Goal: Task Accomplishment & Management: Manage account settings

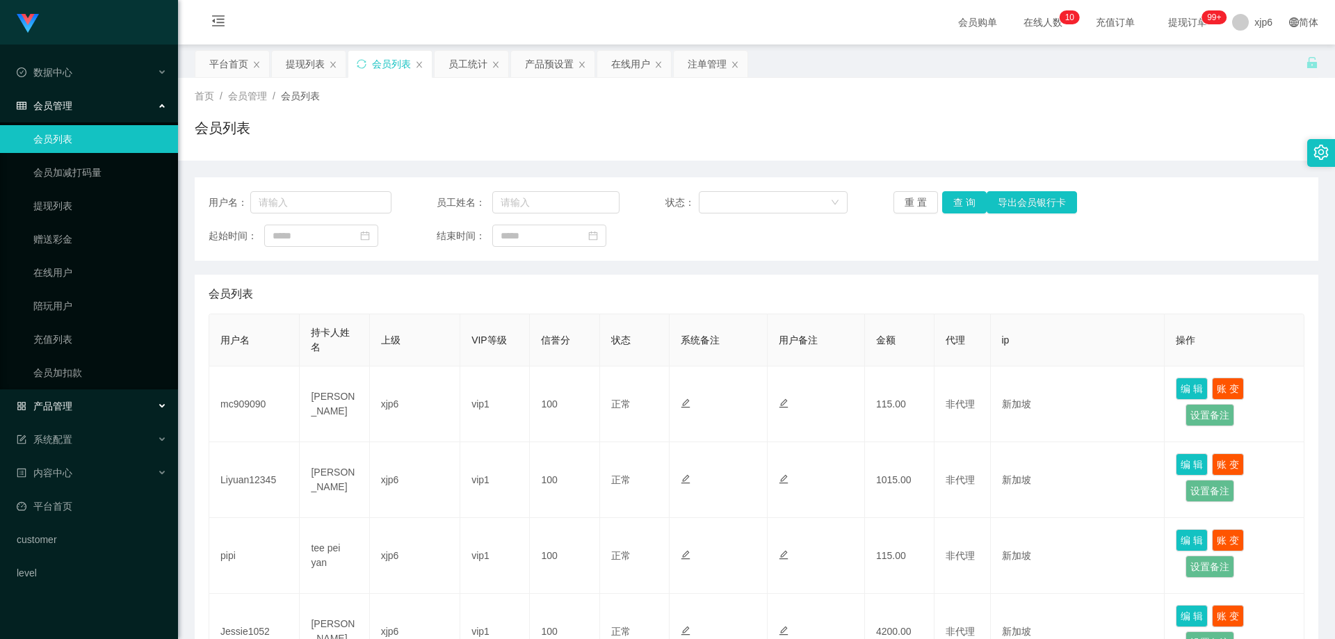
click at [63, 401] on span "产品管理" at bounding box center [45, 406] width 56 height 11
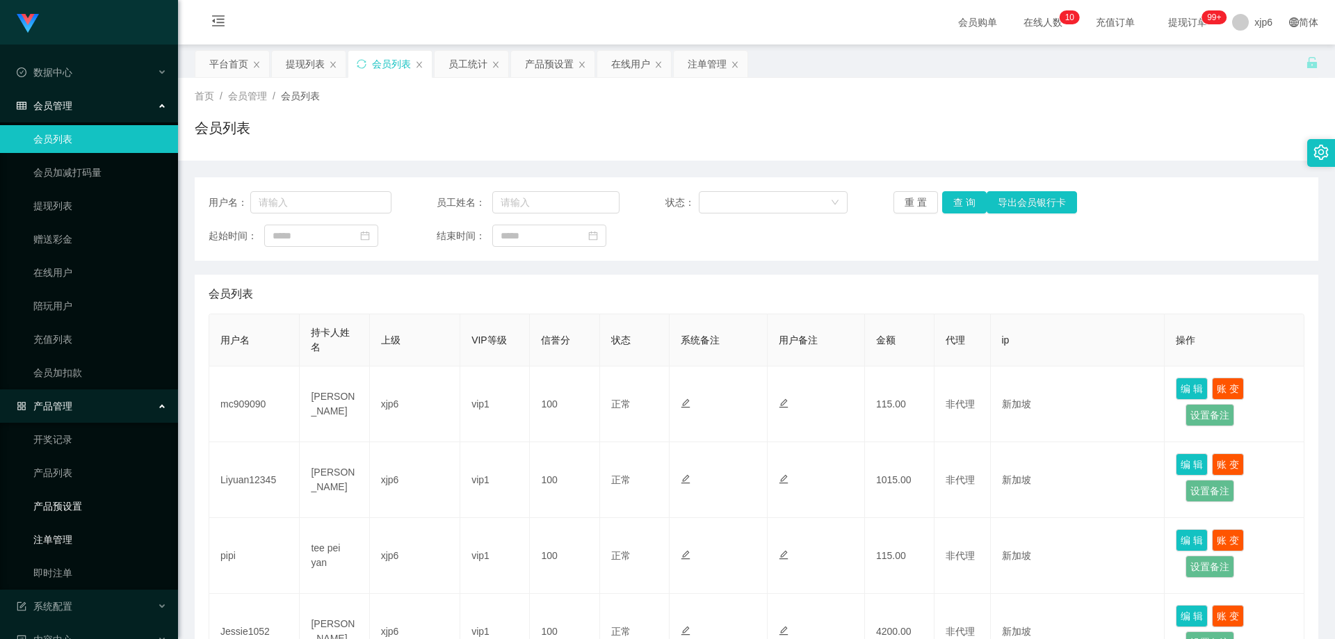
drag, startPoint x: 83, startPoint y: 513, endPoint x: 96, endPoint y: 542, distance: 32.1
click at [83, 513] on link "产品预设置" at bounding box center [100, 506] width 134 height 28
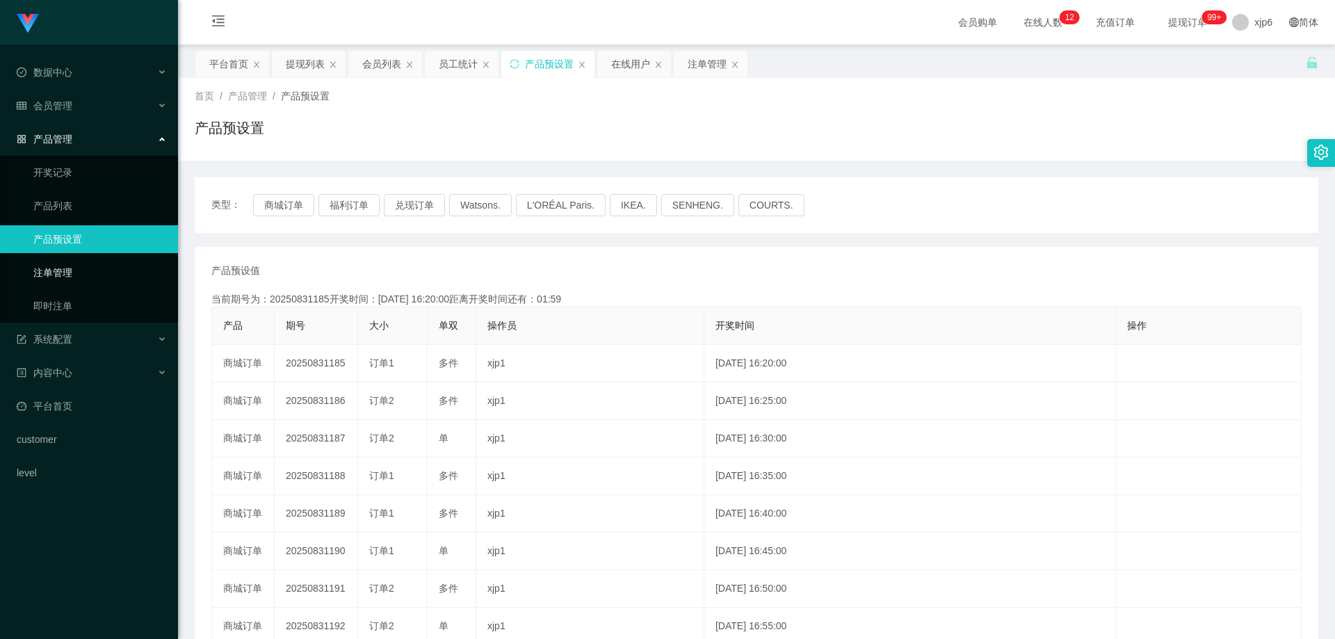
click at [73, 271] on link "注单管理" at bounding box center [100, 273] width 134 height 28
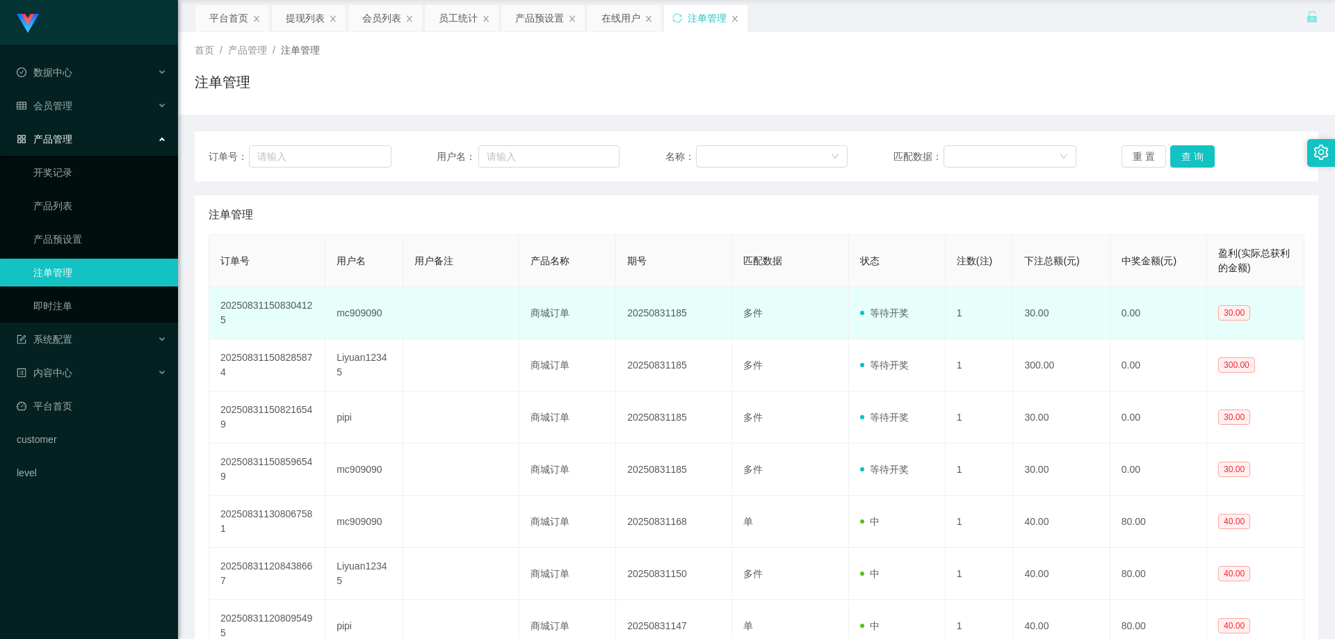
scroll to position [70, 0]
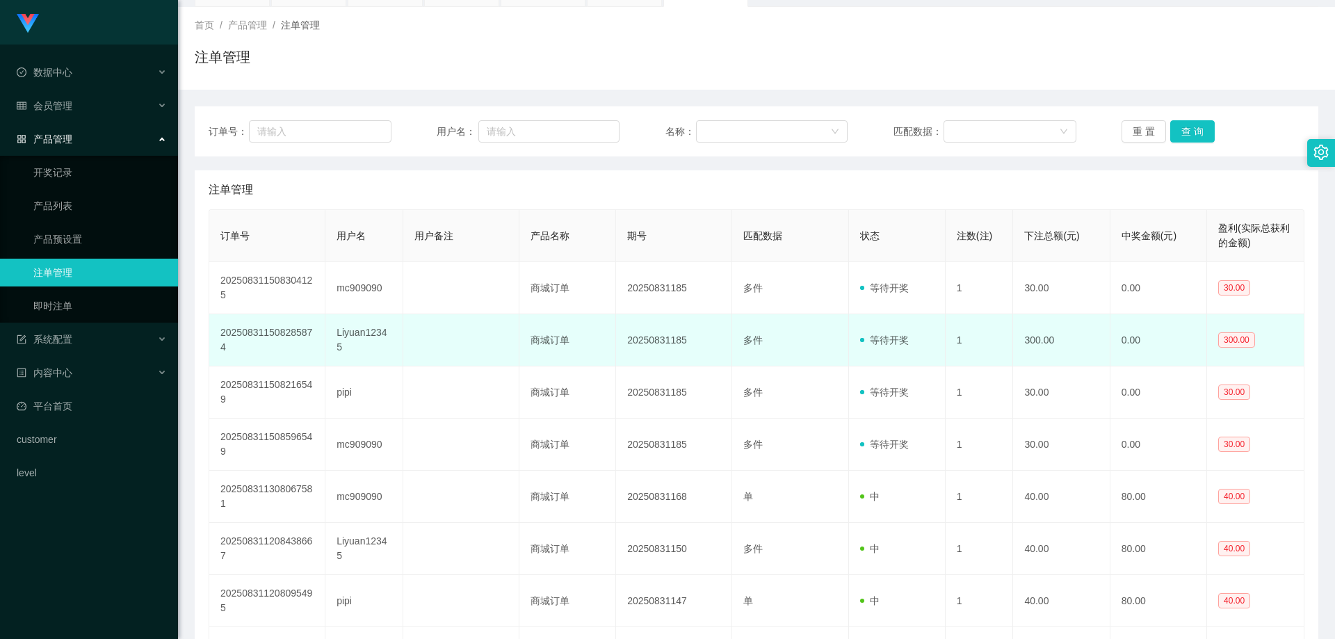
scroll to position [70, 0]
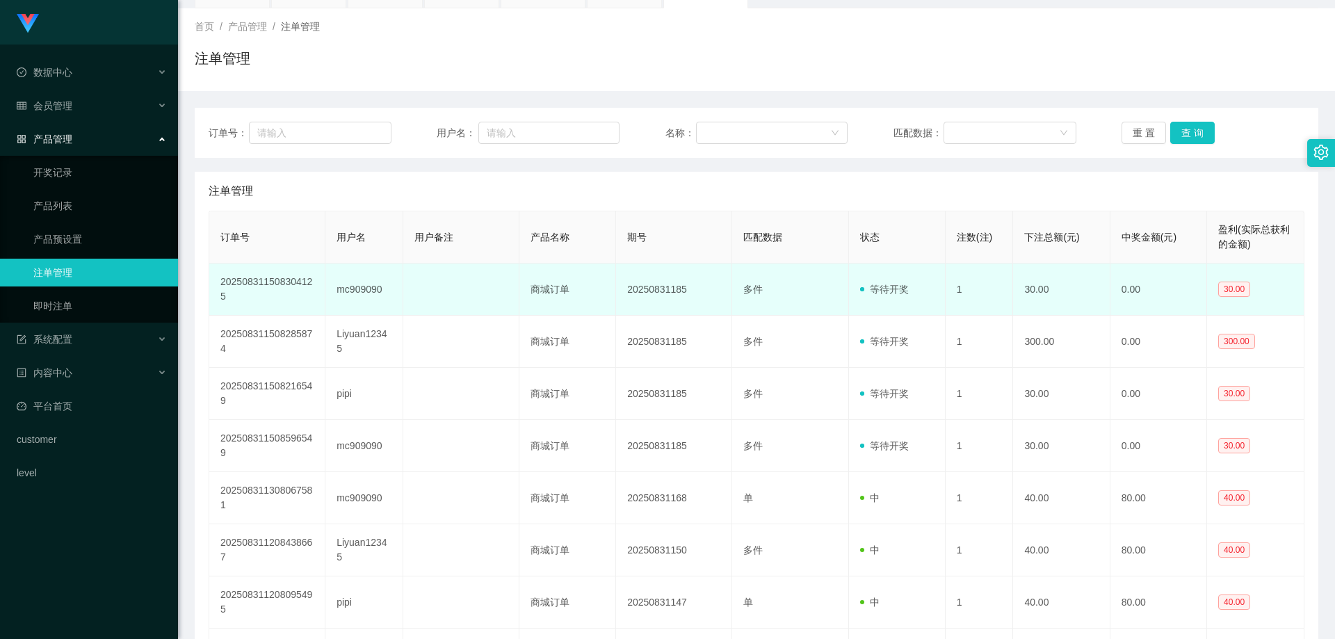
click at [362, 286] on td "mc909090" at bounding box center [363, 290] width 77 height 52
copy td "mc909090"
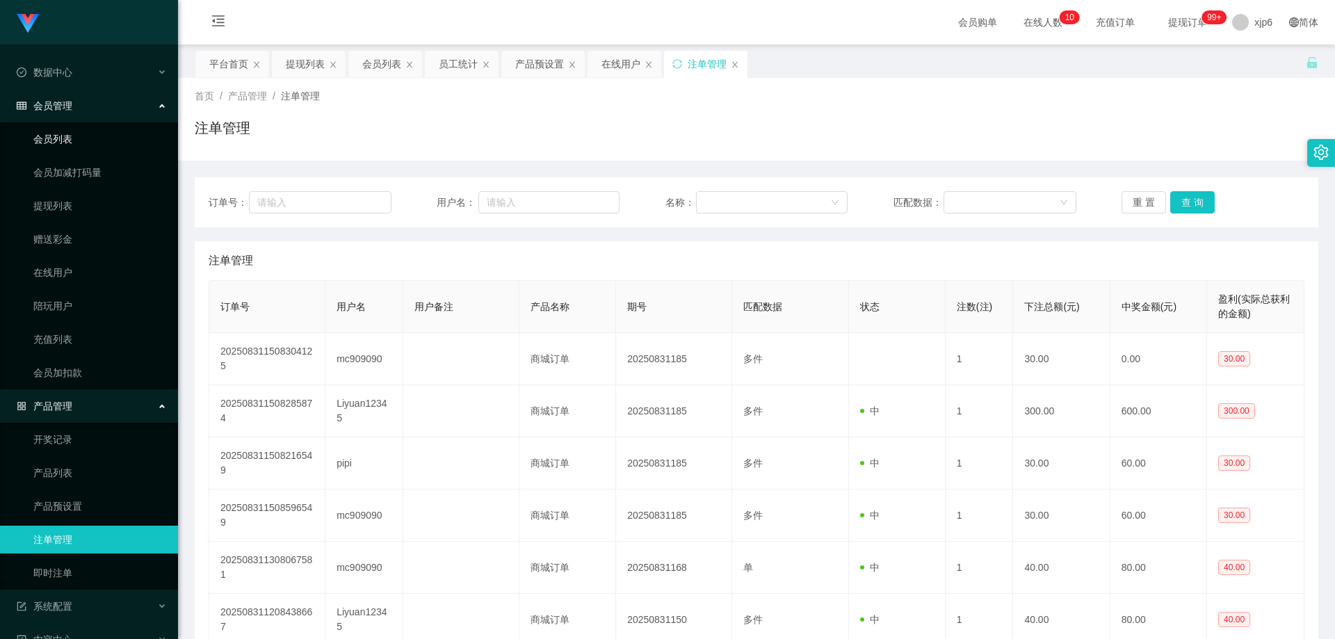
click at [66, 140] on link "会员列表" at bounding box center [100, 139] width 134 height 28
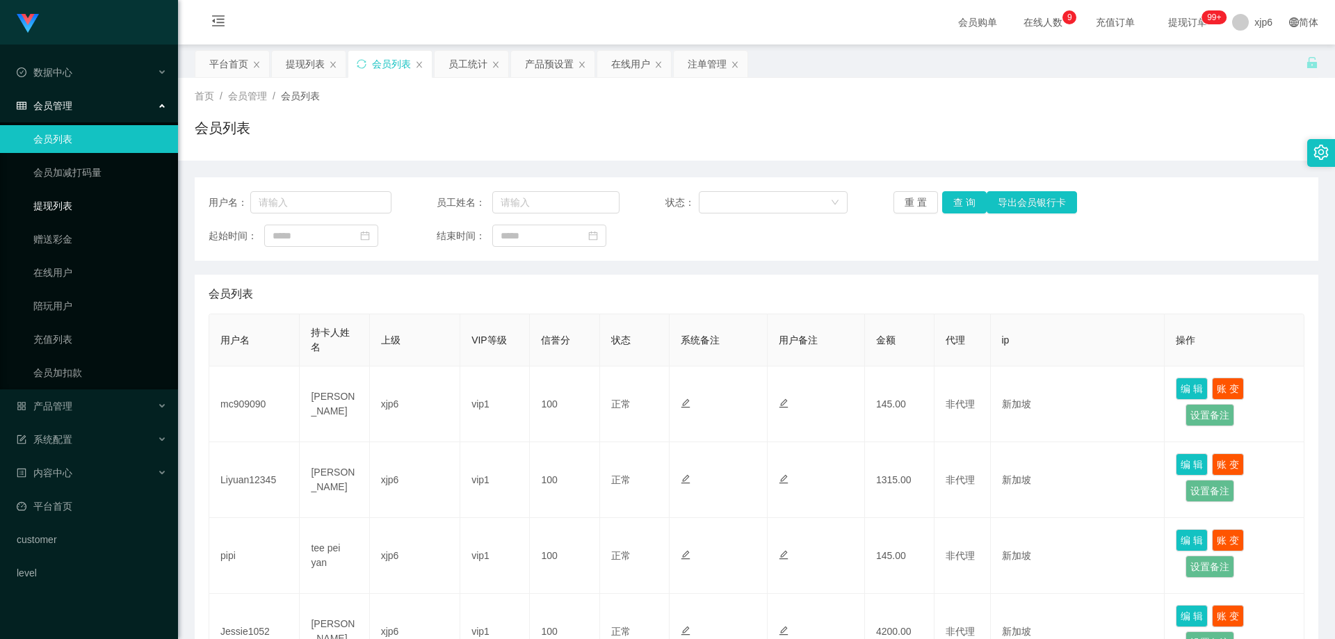
click at [82, 207] on link "提现列表" at bounding box center [100, 206] width 134 height 28
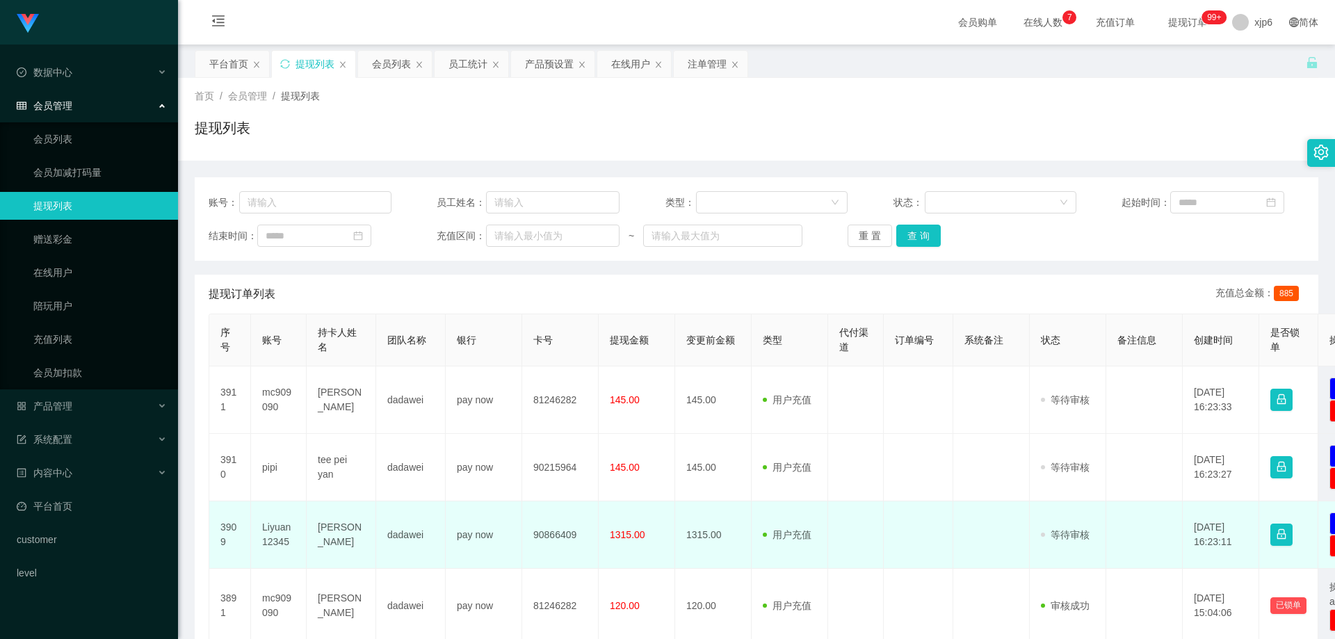
click at [281, 527] on td "Liyuan12345" at bounding box center [279, 534] width 56 height 67
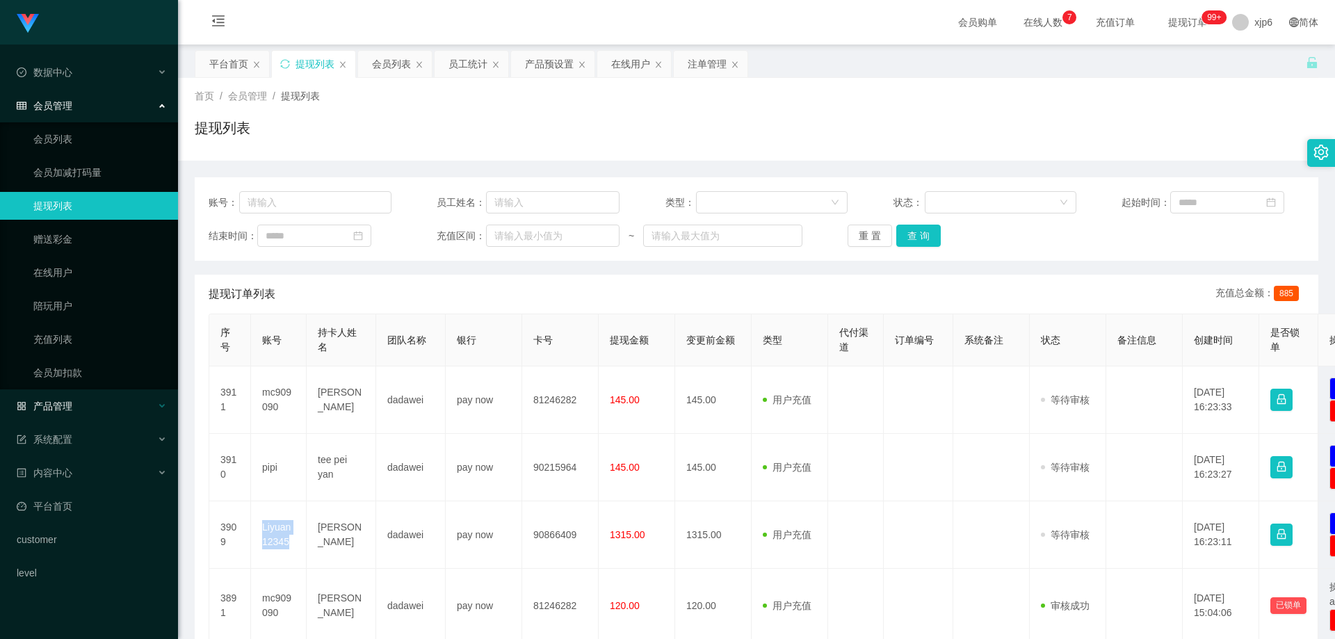
copy td "Liyuan12345"
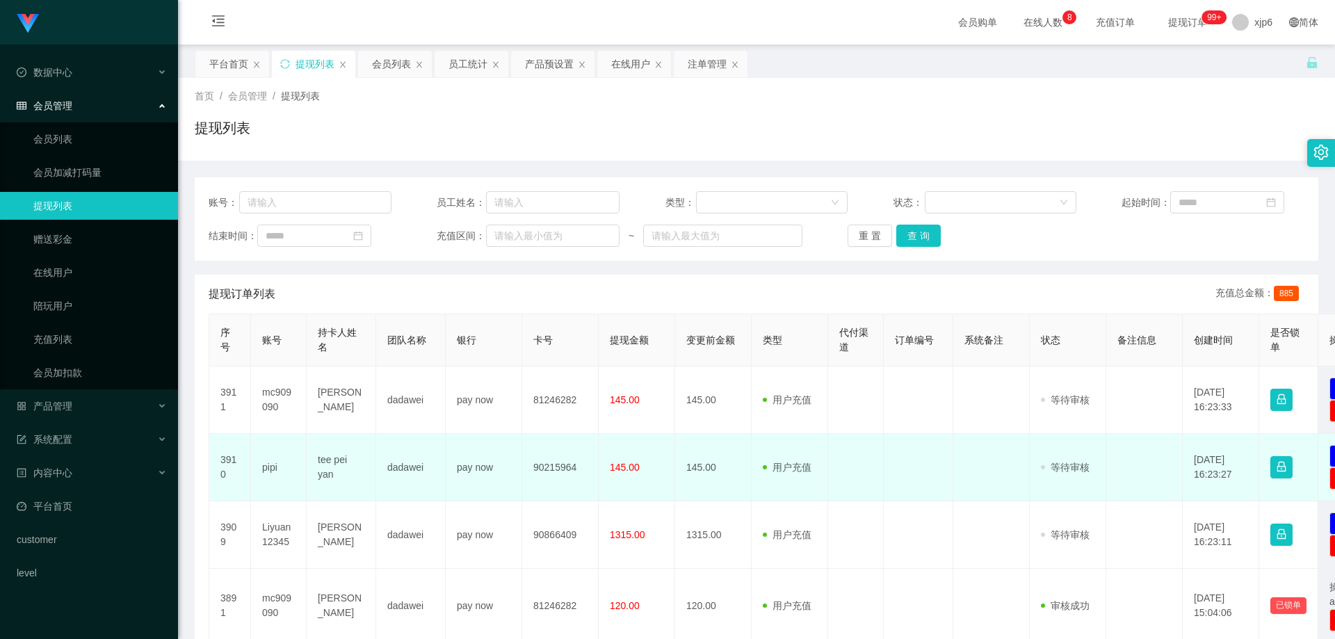
click at [273, 467] on td "pipi" at bounding box center [279, 467] width 56 height 67
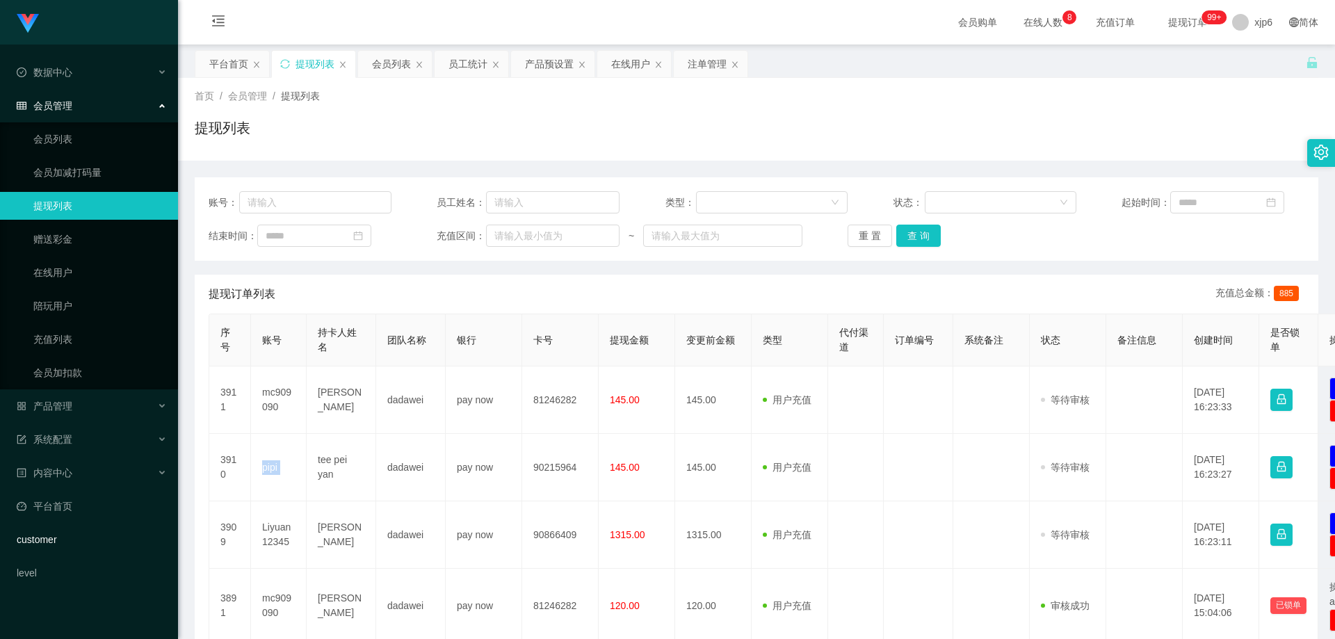
copy td "pipi"
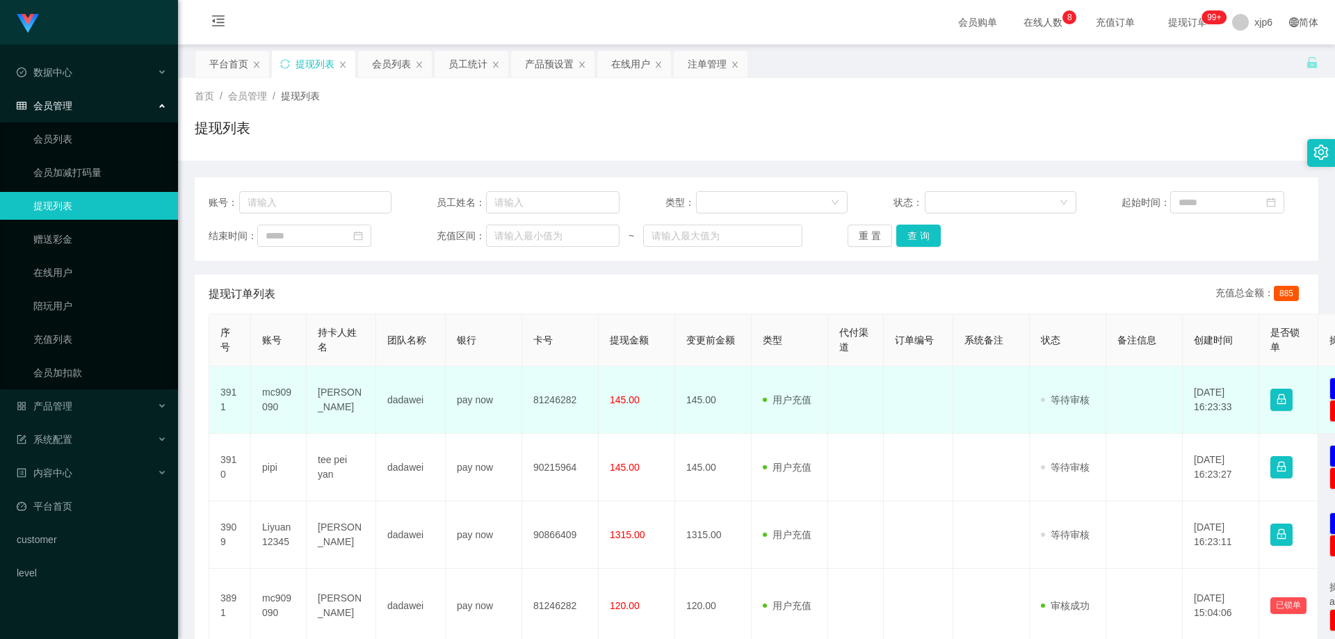
click at [272, 397] on td "mc909090" at bounding box center [279, 399] width 56 height 67
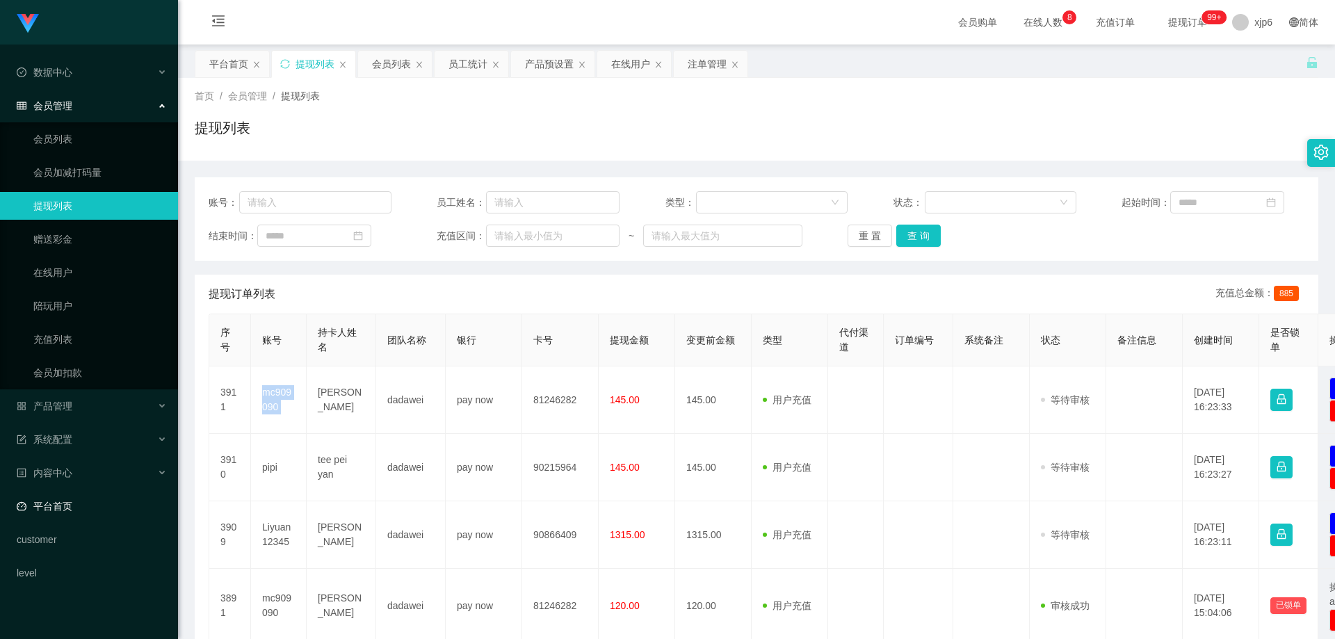
copy td "mc909090"
click at [62, 122] on ul "会员列表 会员加减打码量 提现列表 赠送彩金 在线用户 陪玩用户 充值列表 会员加扣款" at bounding box center [89, 255] width 178 height 267
click at [70, 141] on link "会员列表" at bounding box center [100, 139] width 134 height 28
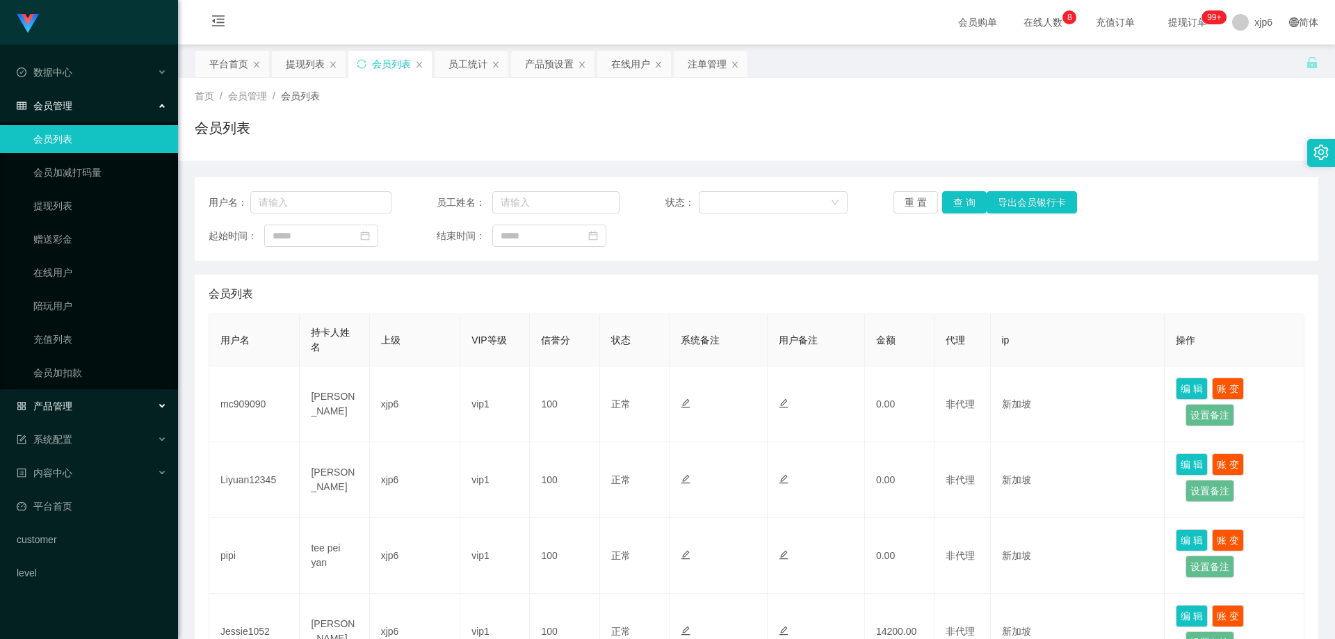
click at [76, 405] on div "产品管理" at bounding box center [89, 406] width 178 height 28
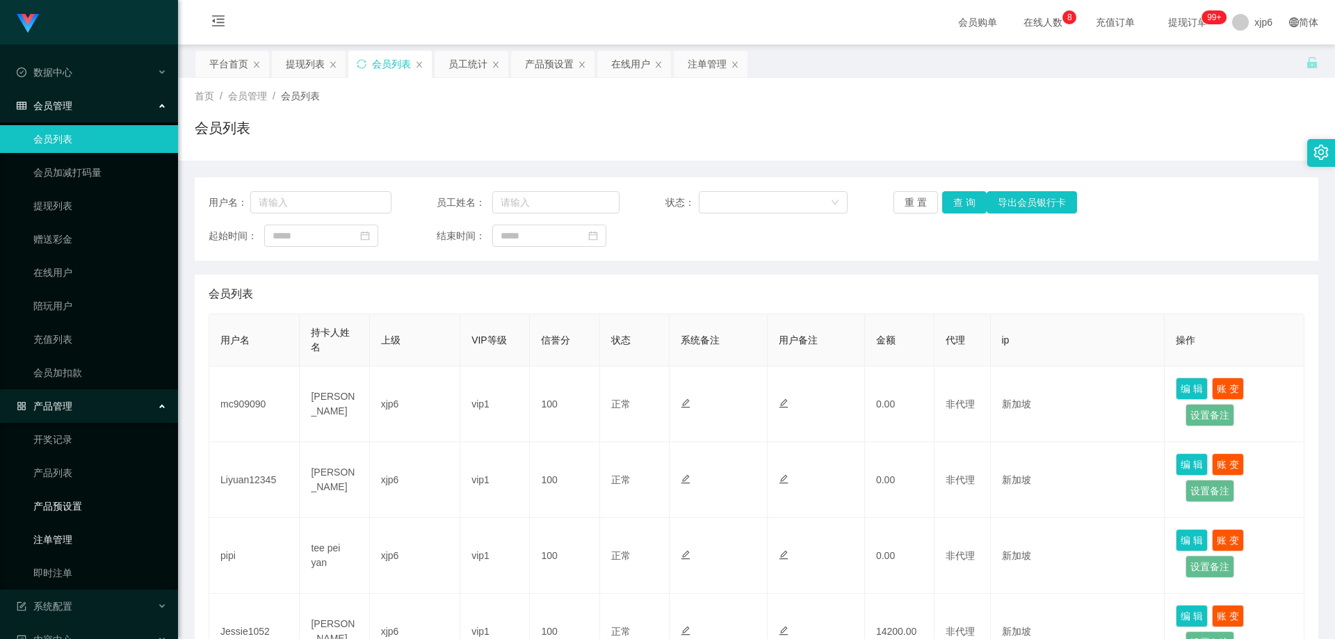
drag, startPoint x: 72, startPoint y: 511, endPoint x: 88, endPoint y: 531, distance: 25.7
click at [72, 511] on link "产品预设置" at bounding box center [100, 506] width 134 height 28
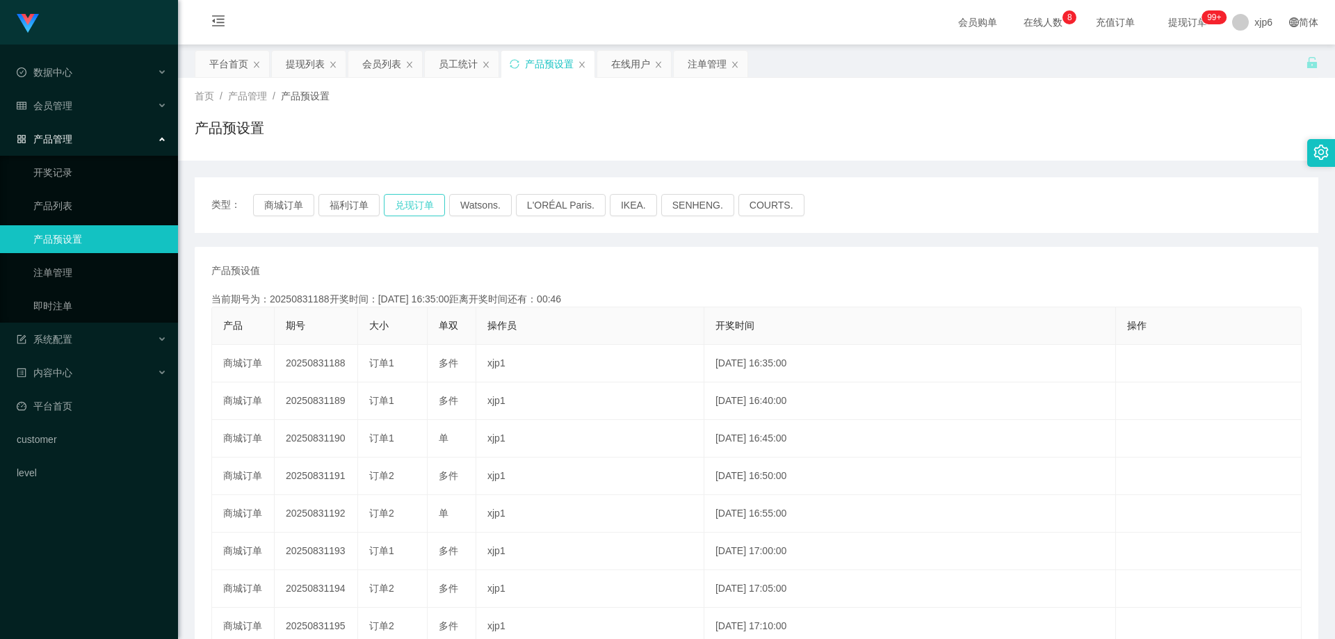
click at [402, 209] on button "兑现订单" at bounding box center [414, 205] width 61 height 22
click at [89, 278] on link "注单管理" at bounding box center [100, 273] width 134 height 28
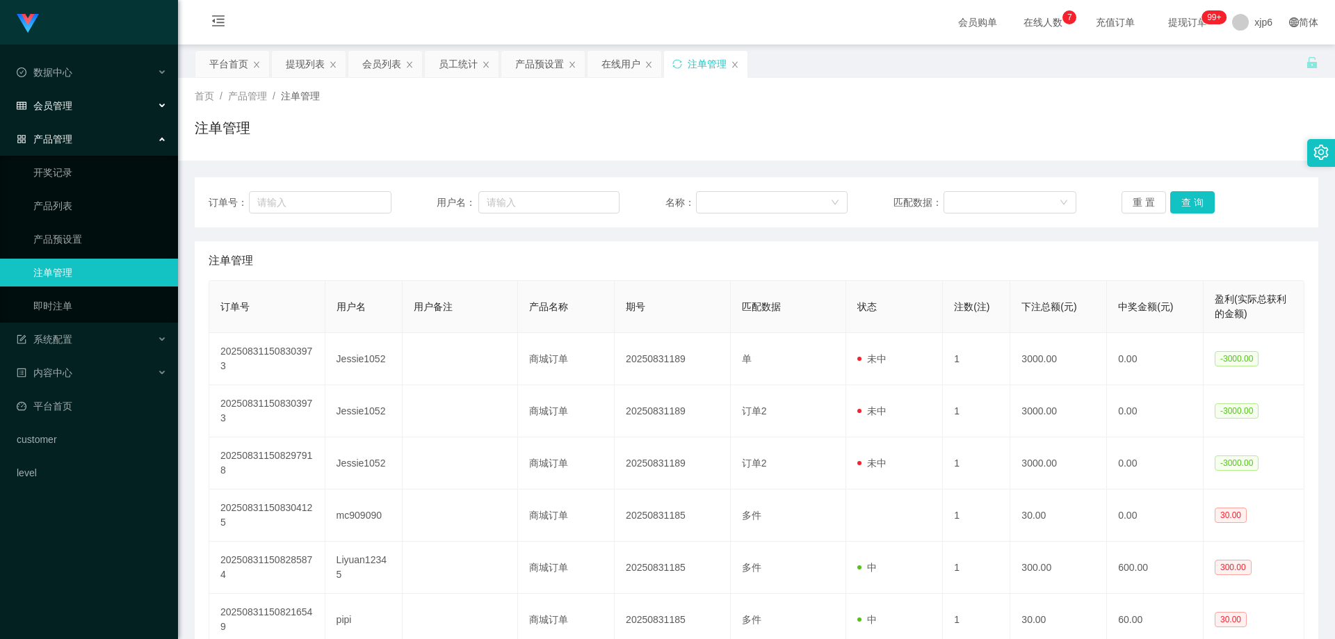
click at [70, 106] on span "会员管理" at bounding box center [45, 105] width 56 height 11
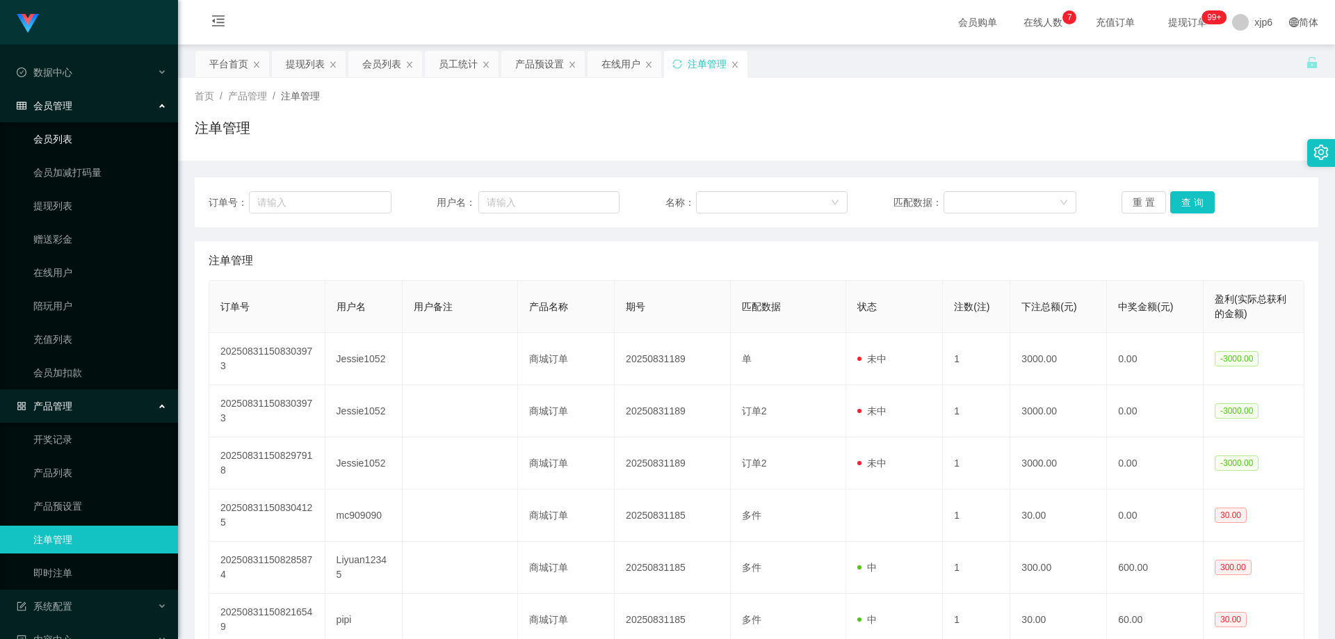
click at [61, 145] on link "会员列表" at bounding box center [100, 139] width 134 height 28
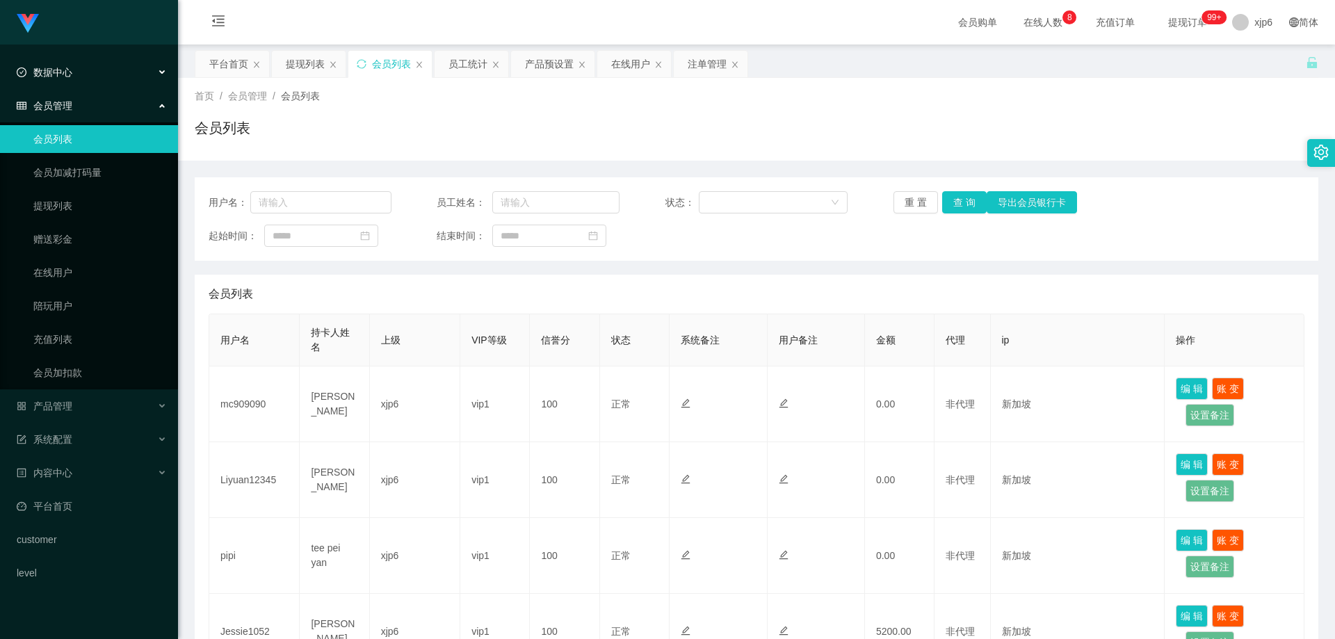
click at [64, 74] on span "数据中心" at bounding box center [45, 72] width 56 height 11
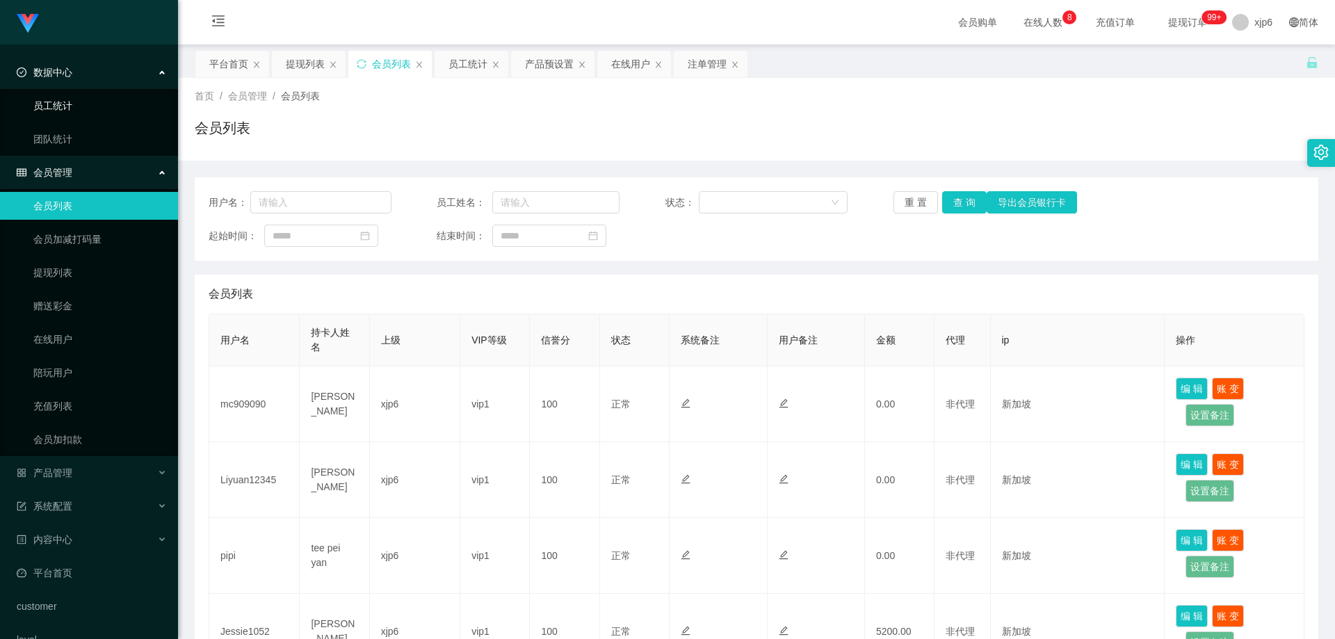
click at [76, 110] on link "员工统计" at bounding box center [100, 106] width 134 height 28
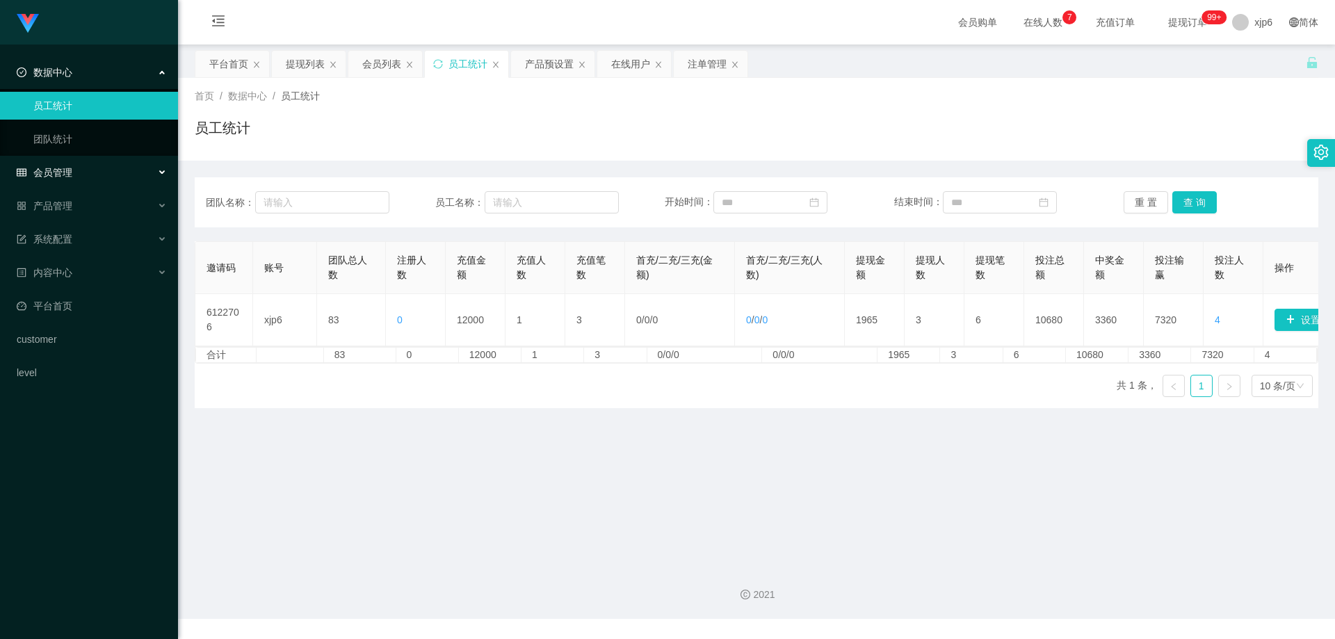
click at [75, 177] on div "会员管理" at bounding box center [89, 173] width 178 height 28
click at [76, 167] on div "会员管理" at bounding box center [89, 173] width 178 height 28
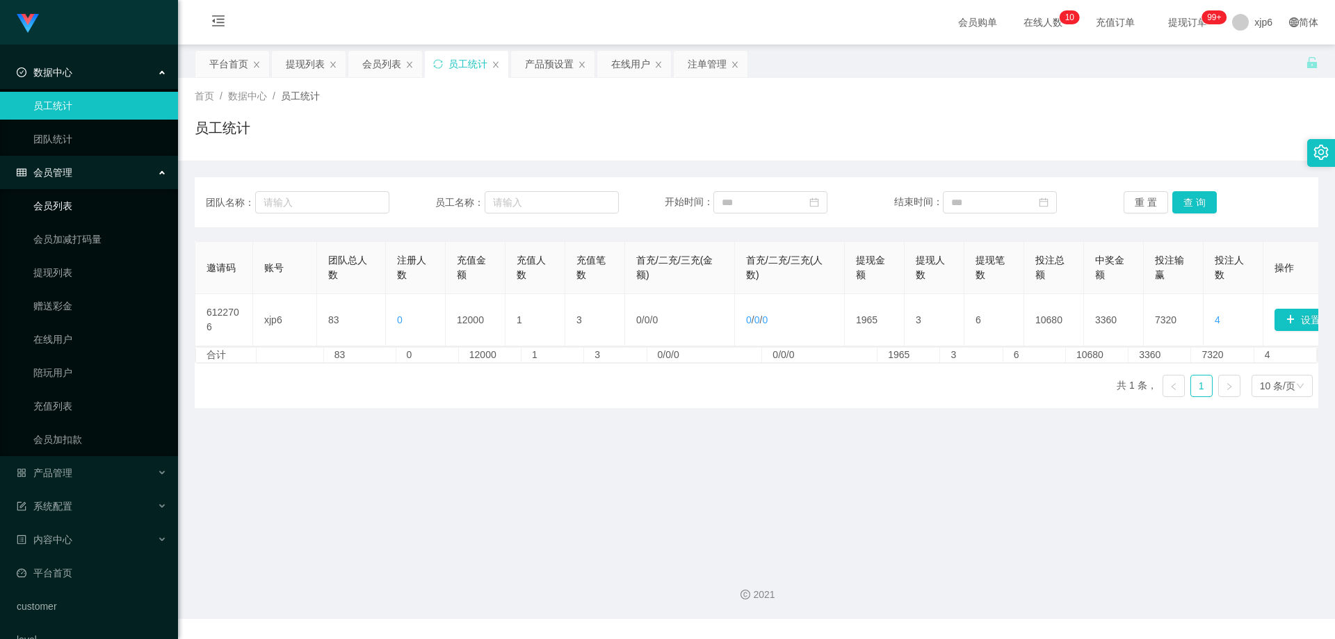
click at [70, 205] on link "会员列表" at bounding box center [100, 206] width 134 height 28
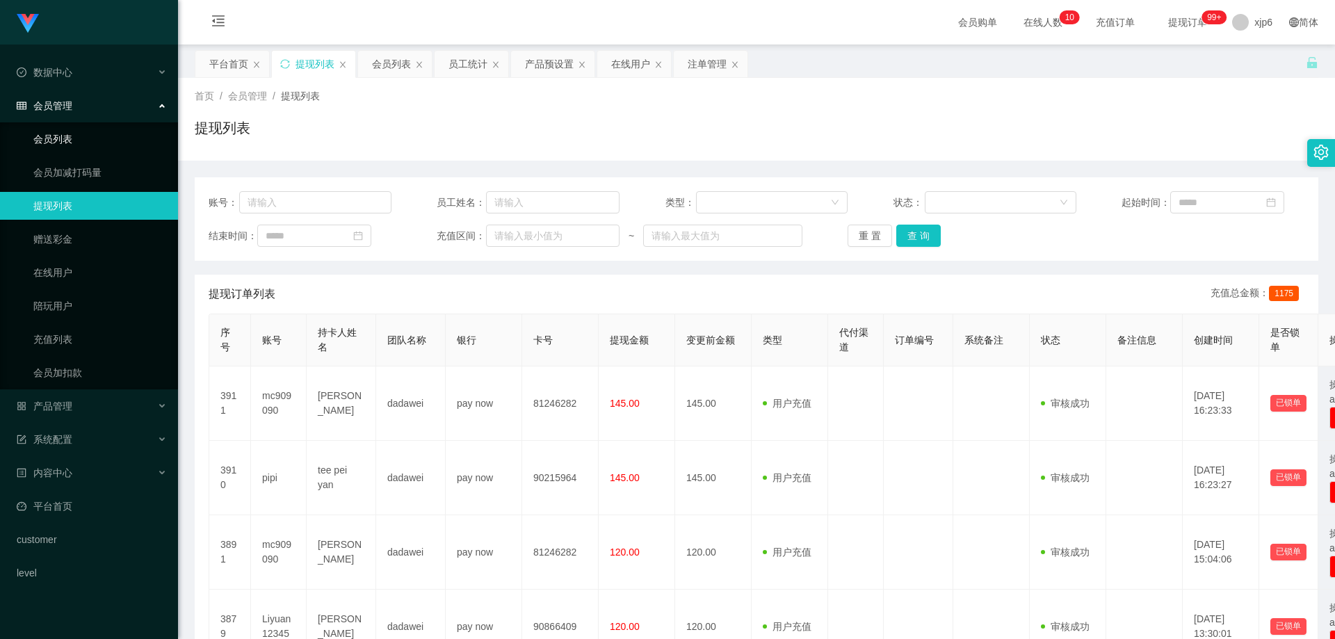
click at [70, 139] on link "会员列表" at bounding box center [100, 139] width 134 height 28
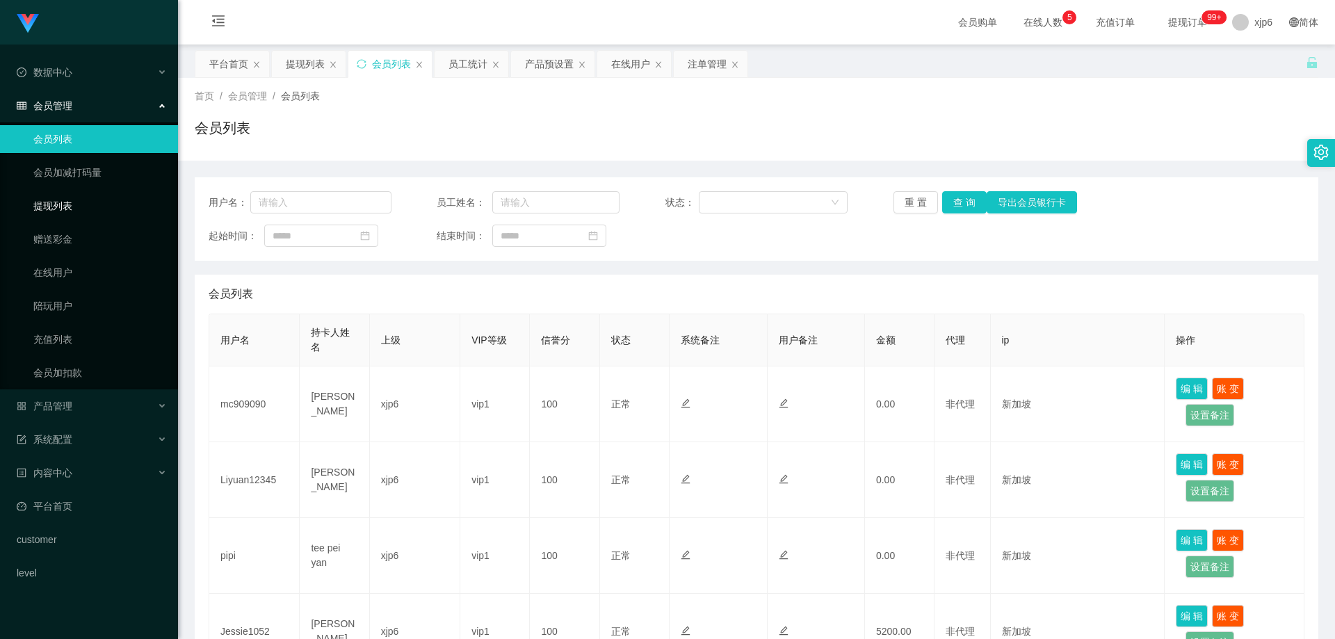
click at [55, 202] on link "提现列表" at bounding box center [100, 206] width 134 height 28
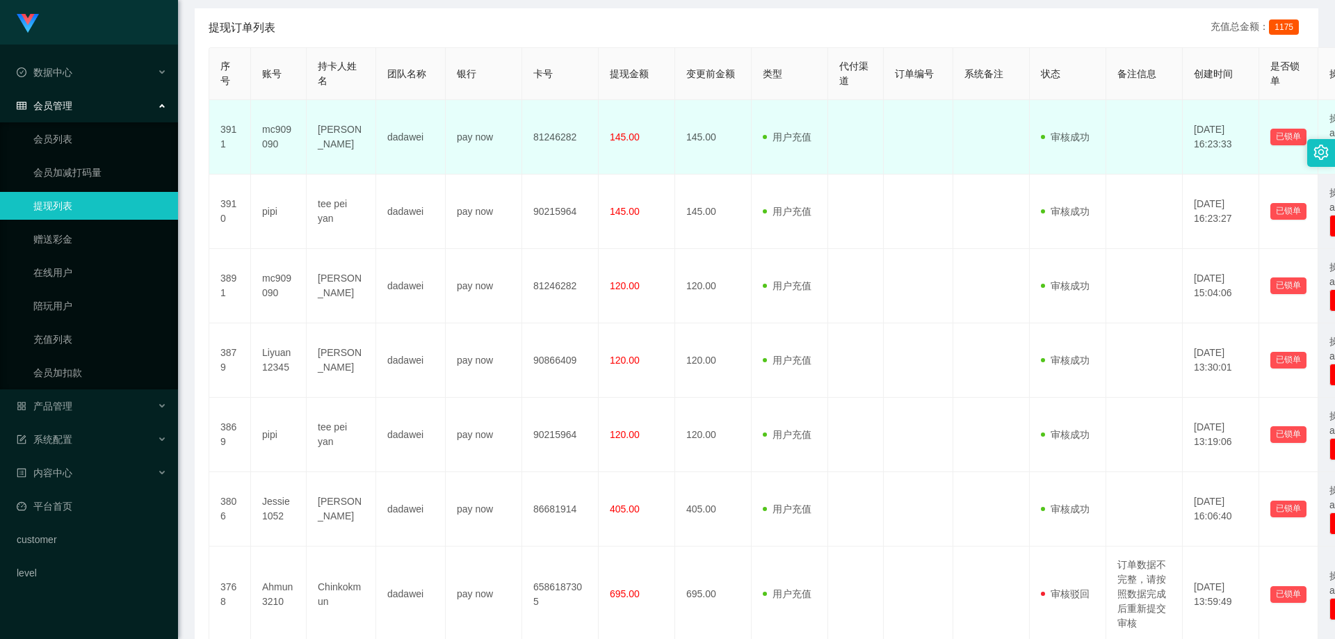
scroll to position [278, 0]
